Goal: Task Accomplishment & Management: Complete application form

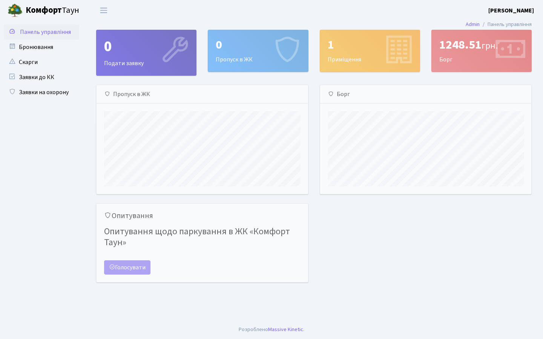
scroll to position [109, 211]
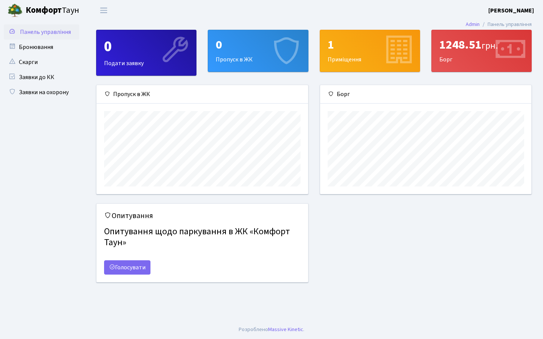
click at [276, 46] on icon at bounding box center [287, 51] width 36 height 36
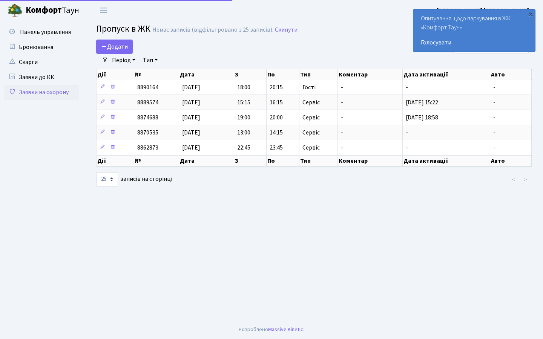
select select "25"
click at [118, 49] on span "Додати" at bounding box center [114, 47] width 27 height 8
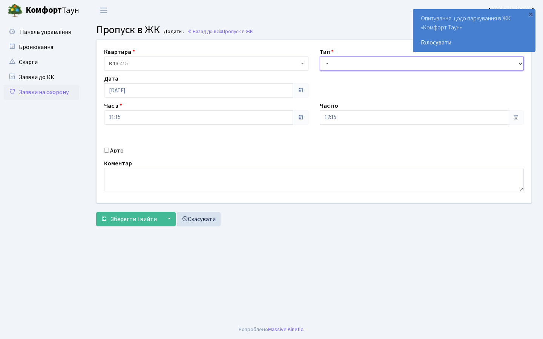
select select "18"
click at [137, 216] on span "Зберегти і вийти" at bounding box center [133, 219] width 46 height 8
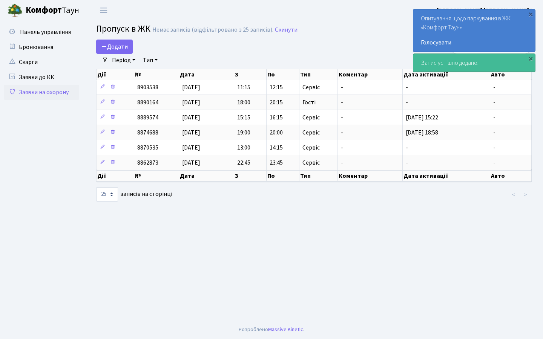
select select "25"
